Goal: Complete application form: Complete application form

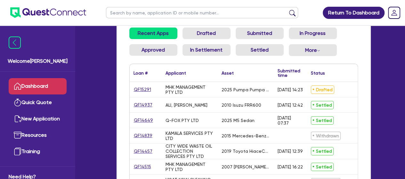
scroll to position [59, 0]
click at [137, 90] on link "QF15291" at bounding box center [142, 88] width 18 height 7
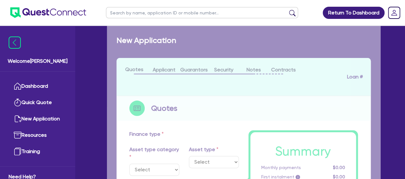
select select "PRIMARY_ASSETS"
type input "2025"
radio input "true"
type input "197,670"
type input "30"
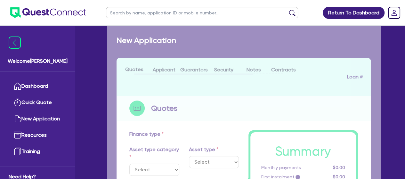
type input "59,301"
type input "4"
type input "7,906.8"
type input "6.95"
type input "900"
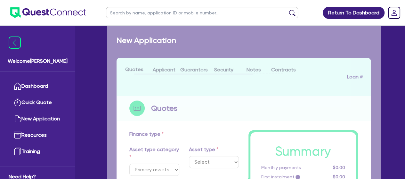
select select "TRAILERS"
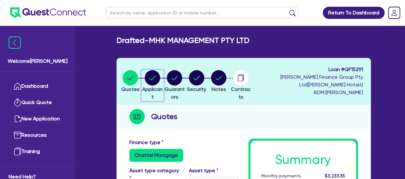
click at [157, 78] on circle "button" at bounding box center [152, 77] width 15 height 15
select select "COMPANY"
select select "TRANSPORT_WAREHOUSING"
select select "PASSENGERS_FREIGHT_TRANSPORT"
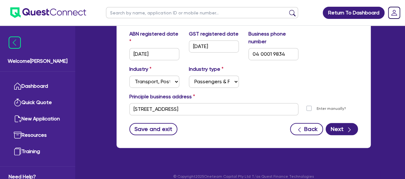
scroll to position [171, 0]
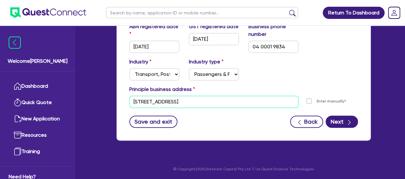
drag, startPoint x: 209, startPoint y: 101, endPoint x: 133, endPoint y: 101, distance: 75.2
click at [133, 101] on input "[STREET_ADDRESS]" at bounding box center [213, 102] width 169 height 12
